Goal: Information Seeking & Learning: Check status

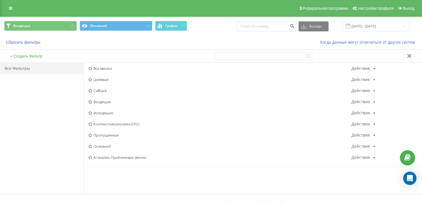
click at [104, 102] on span "Входящие" at bounding box center [220, 102] width 264 height 4
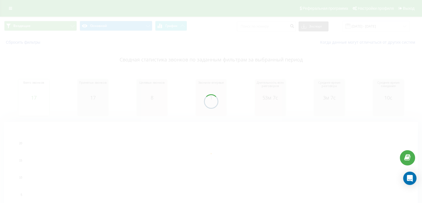
click at [64, 24] on div at bounding box center [211, 101] width 422 height 203
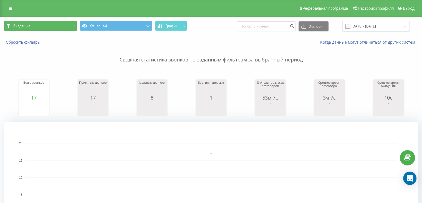
click at [68, 27] on button "Входящие" at bounding box center [40, 26] width 73 height 10
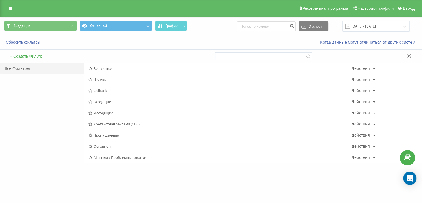
click at [104, 112] on span "Исходящие" at bounding box center [220, 113] width 264 height 4
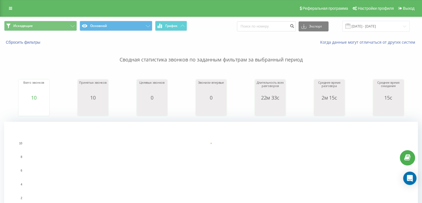
click at [364, 60] on p "Сводная статистика звонков по заданным фильтрам за выбранный период" at bounding box center [211, 54] width 414 height 18
click at [49, 28] on button "Исходящие" at bounding box center [40, 26] width 73 height 10
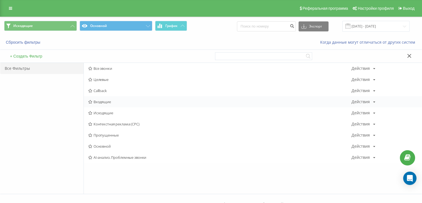
click at [104, 104] on div "Входящие Действия Редактировать Копировать Удалить По умолчанию Поделиться" at bounding box center [253, 101] width 338 height 11
click at [103, 103] on span "Входящие" at bounding box center [220, 102] width 264 height 4
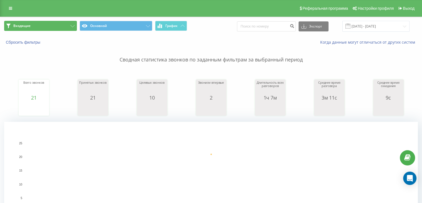
click at [63, 27] on button "Входящие" at bounding box center [40, 26] width 73 height 10
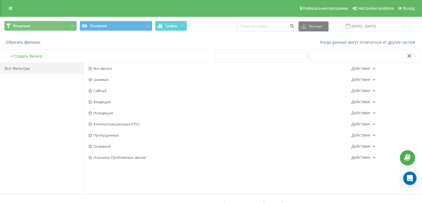
click at [103, 111] on span "Исходящие" at bounding box center [220, 113] width 264 height 4
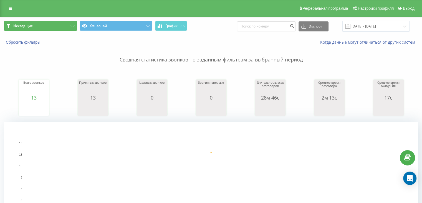
click at [56, 29] on button "Исходящие" at bounding box center [40, 26] width 73 height 10
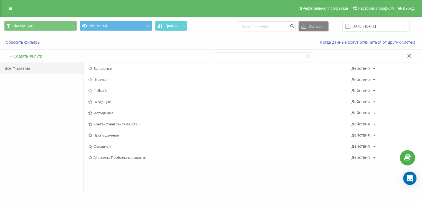
click at [104, 102] on span "Входящие" at bounding box center [220, 102] width 264 height 4
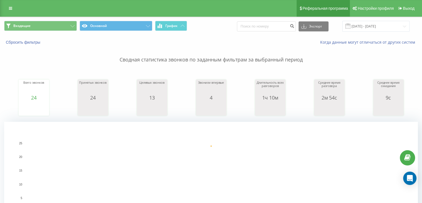
drag, startPoint x: 372, startPoint y: 54, endPoint x: 345, endPoint y: 1, distance: 59.9
click at [372, 54] on p "Сводная статистика звонков по заданным фильтрам за выбранный период" at bounding box center [211, 54] width 414 height 18
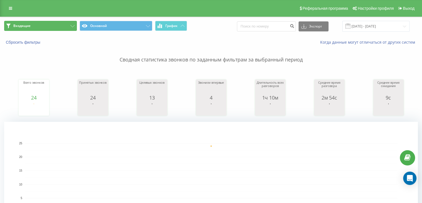
click at [52, 24] on button "Входящие" at bounding box center [40, 26] width 73 height 10
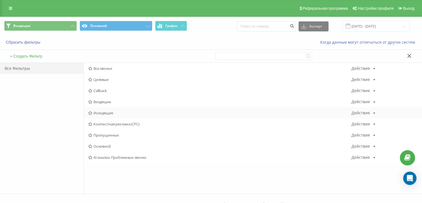
click at [104, 114] on span "Исходящие" at bounding box center [220, 113] width 264 height 4
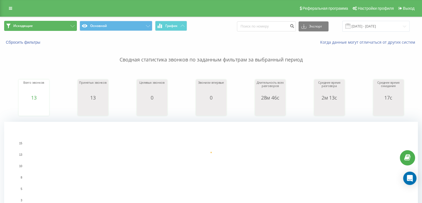
click at [59, 26] on button "Исходящие" at bounding box center [40, 26] width 73 height 10
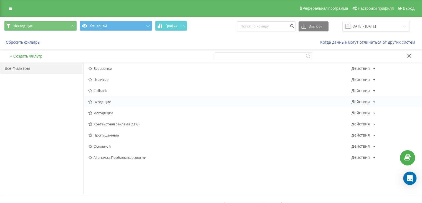
click at [101, 102] on span "Входящие" at bounding box center [220, 102] width 264 height 4
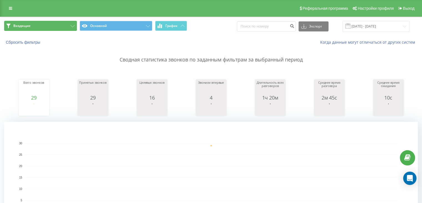
click at [67, 25] on button "Входящие" at bounding box center [40, 26] width 73 height 10
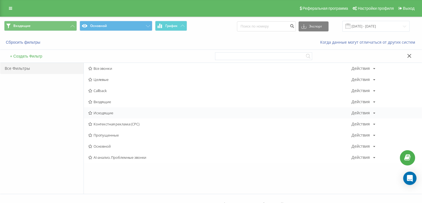
click at [103, 111] on span "Исходящие" at bounding box center [220, 113] width 264 height 4
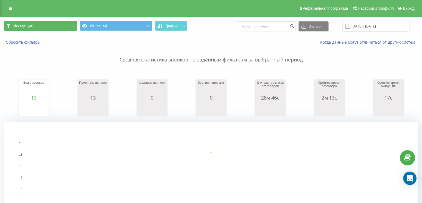
click at [58, 29] on button "Исходящие" at bounding box center [40, 26] width 73 height 10
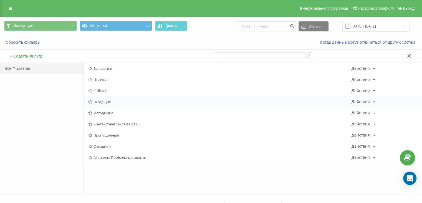
click at [115, 100] on span "Входящие" at bounding box center [220, 102] width 264 height 4
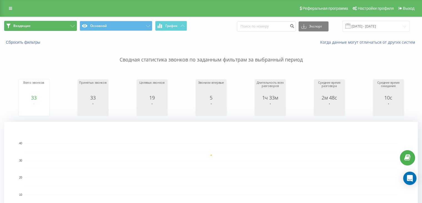
click at [45, 27] on button "Входящие" at bounding box center [40, 26] width 73 height 10
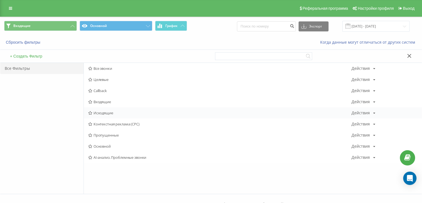
click at [105, 113] on span "Исходящие" at bounding box center [220, 113] width 264 height 4
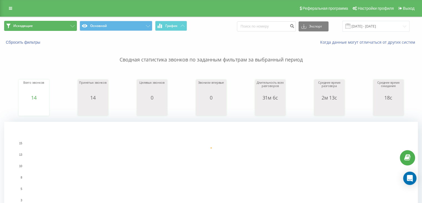
click at [64, 26] on button "Исходящие" at bounding box center [40, 26] width 73 height 10
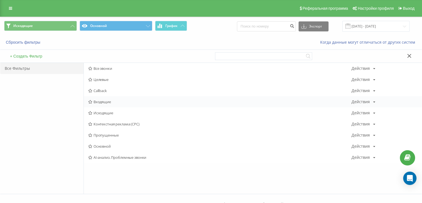
click at [112, 103] on span "Входящие" at bounding box center [220, 102] width 264 height 4
click at [108, 115] on span "Исходящие" at bounding box center [220, 113] width 264 height 4
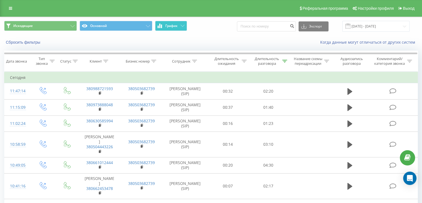
click at [167, 27] on span "График" at bounding box center [172, 26] width 12 height 4
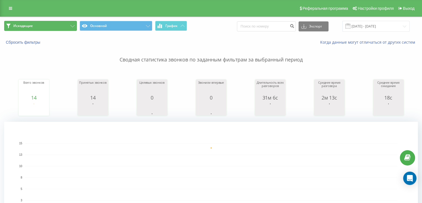
click at [50, 25] on button "Исходящие" at bounding box center [40, 26] width 73 height 10
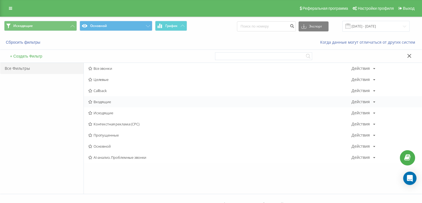
click at [113, 102] on span "Входящие" at bounding box center [220, 102] width 264 height 4
